Goal: Task Accomplishment & Management: Use online tool/utility

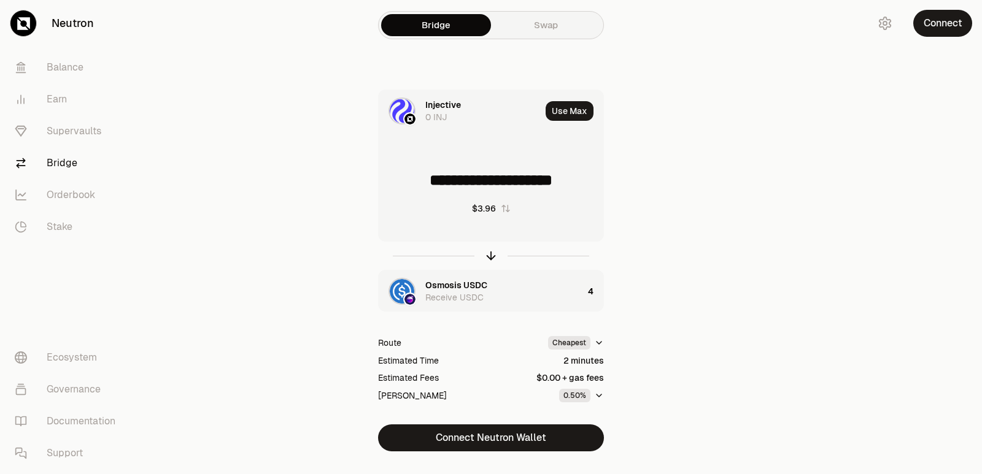
click at [489, 261] on icon "button" at bounding box center [490, 255] width 13 height 13
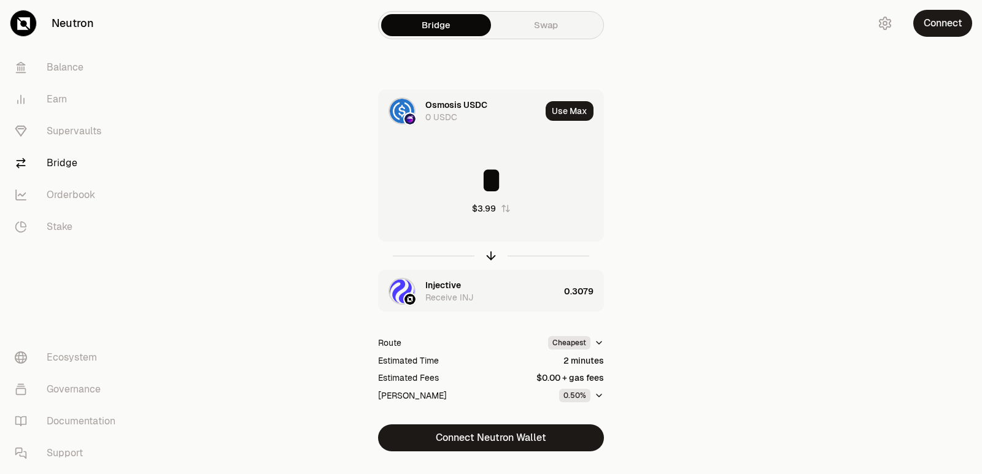
click at [489, 261] on icon "button" at bounding box center [490, 255] width 13 height 13
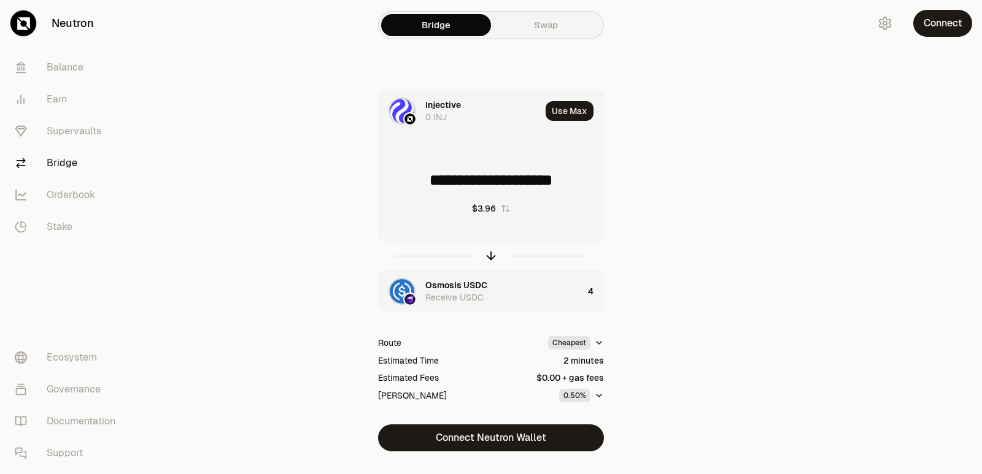
click at [489, 261] on icon "button" at bounding box center [490, 255] width 13 height 13
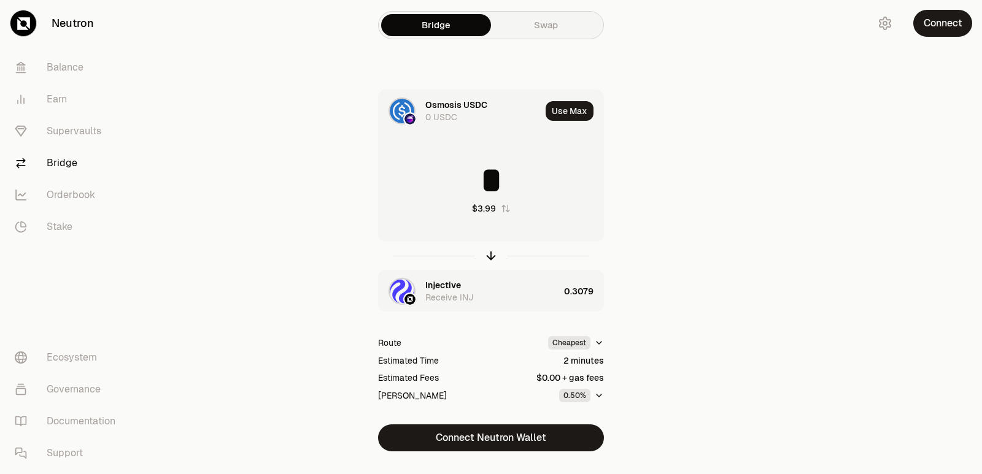
click at [501, 179] on input "*" at bounding box center [491, 180] width 225 height 37
click at [491, 257] on icon "button" at bounding box center [491, 256] width 0 height 8
type input "**********"
